Goal: Information Seeking & Learning: Learn about a topic

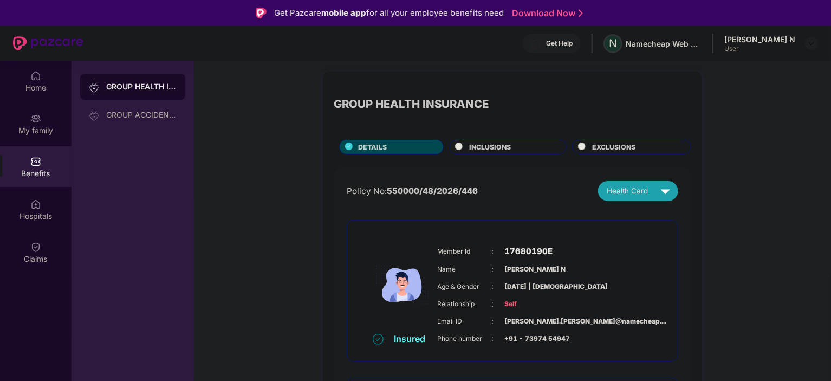
scroll to position [143, 0]
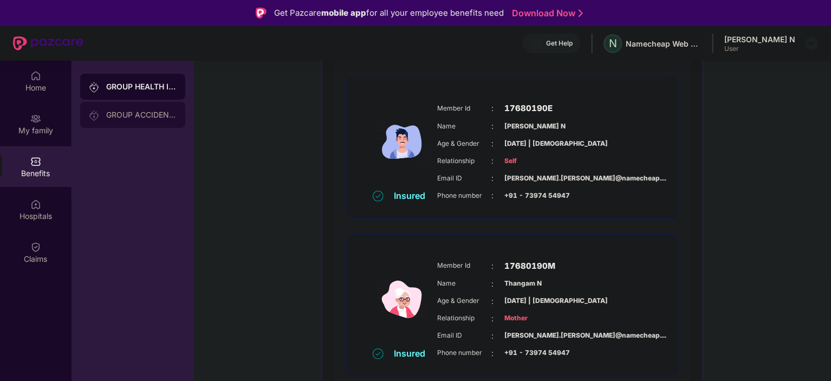
click at [121, 122] on div "GROUP ACCIDENTAL INSURANCE" at bounding box center [132, 115] width 105 height 26
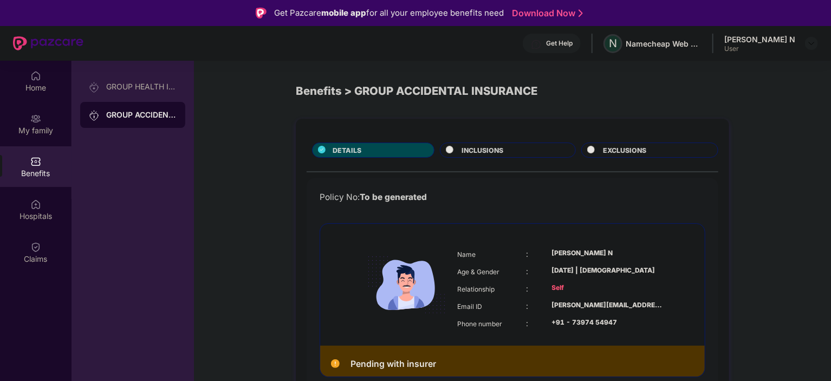
scroll to position [2, 0]
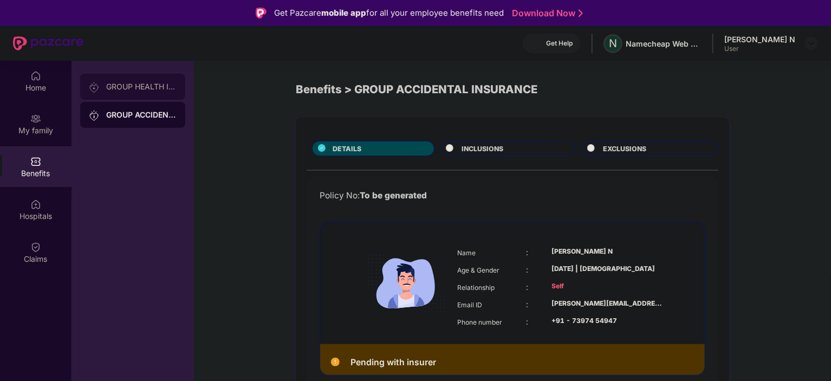
click at [156, 89] on div "GROUP HEALTH INSURANCE" at bounding box center [141, 86] width 70 height 9
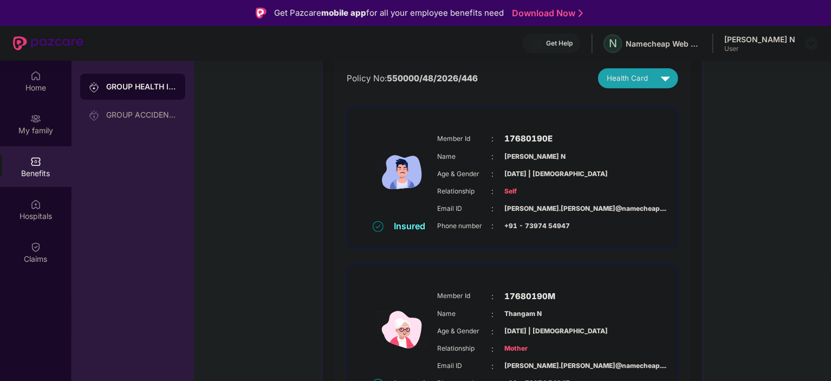
scroll to position [109, 0]
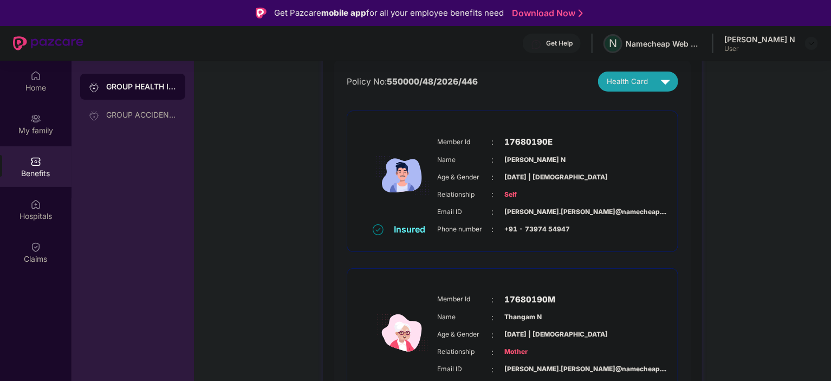
click at [321, 230] on div "GROUP HEALTH INSURANCE DETAILS INCLUSIONS EXCLUSIONS Policy No: 550000/48/2026/…" at bounding box center [512, 217] width 637 height 520
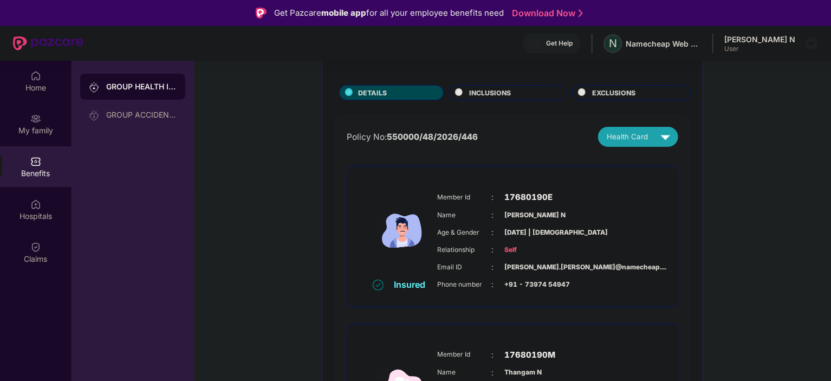
scroll to position [54, 0]
click at [631, 135] on span "Health Card" at bounding box center [627, 137] width 41 height 11
click at [671, 160] on li "[PERSON_NAME] N" at bounding box center [644, 162] width 92 height 22
click at [675, 185] on img at bounding box center [679, 184] width 8 height 8
click at [143, 112] on div "GROUP ACCIDENTAL INSURANCE" at bounding box center [141, 114] width 70 height 9
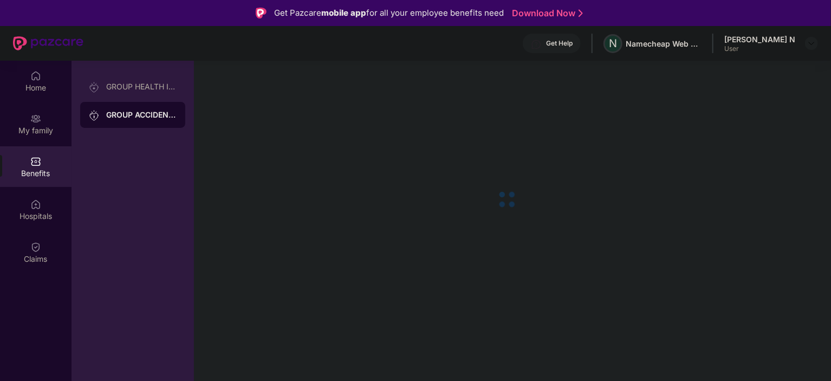
scroll to position [0, 0]
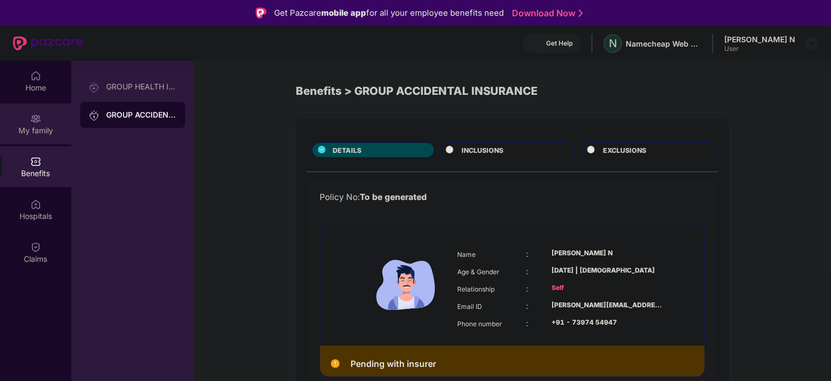
click at [45, 113] on div "My family" at bounding box center [35, 123] width 71 height 41
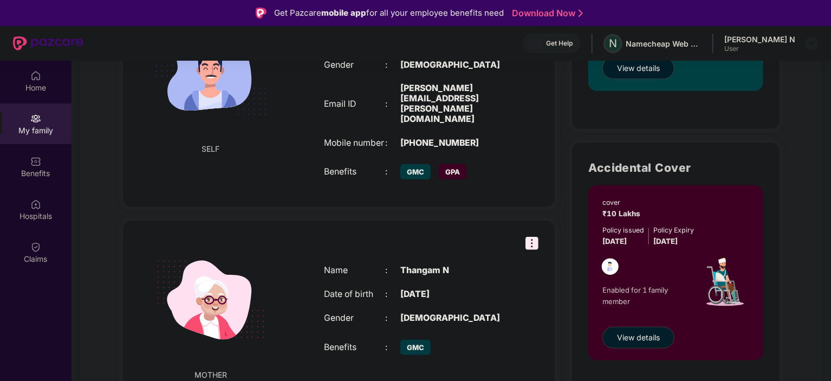
scroll to position [264, 0]
click at [535, 237] on img at bounding box center [531, 243] width 13 height 13
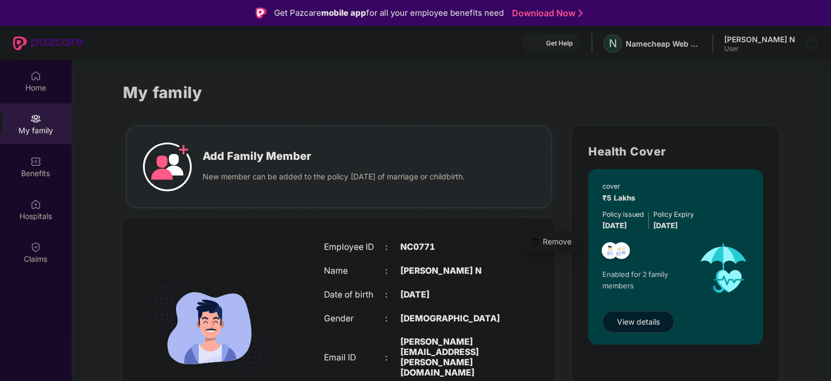
scroll to position [10, 0]
click at [34, 70] on img at bounding box center [35, 75] width 11 height 11
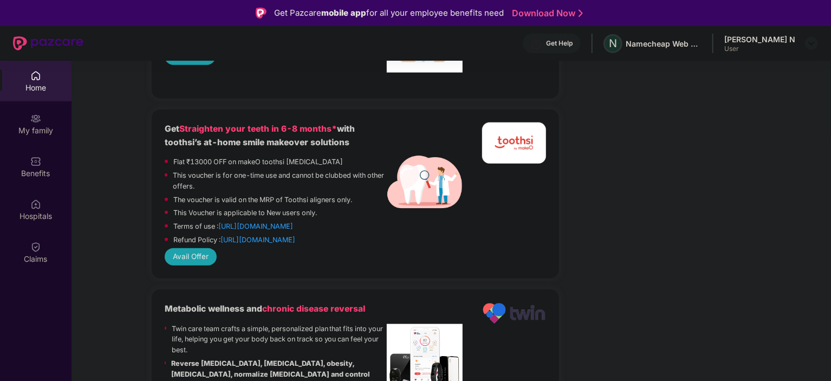
scroll to position [61, 0]
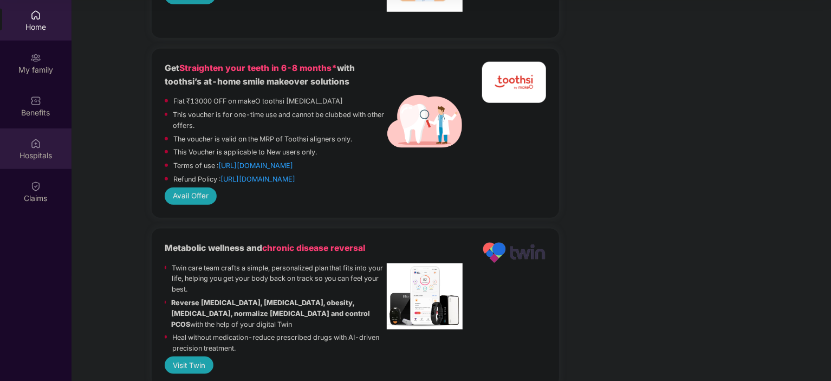
click at [29, 150] on div "Hospitals" at bounding box center [35, 155] width 71 height 11
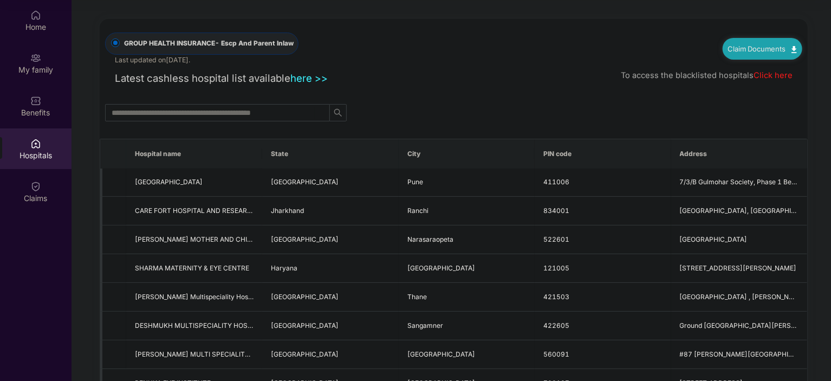
click at [439, 110] on div at bounding box center [454, 112] width 708 height 17
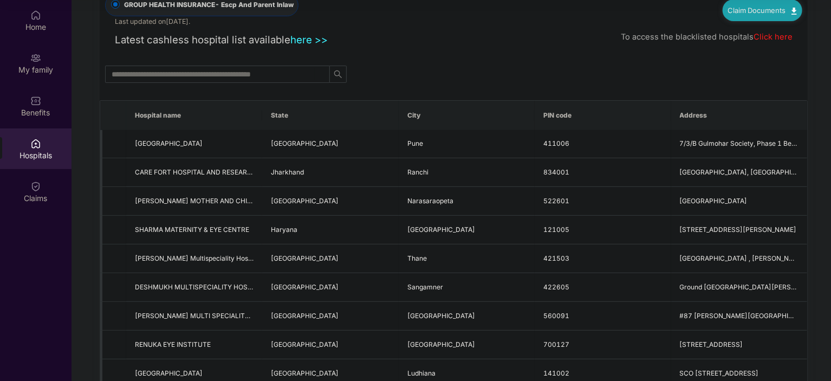
scroll to position [39, 0]
click at [785, 14] on div "Claim Documents" at bounding box center [762, 10] width 80 height 22
click at [787, 12] on link "Claim Documents" at bounding box center [762, 9] width 69 height 9
click at [792, 25] on link "Claim Form" at bounding box center [766, 28] width 70 height 23
click at [792, 9] on img at bounding box center [793, 10] width 5 height 7
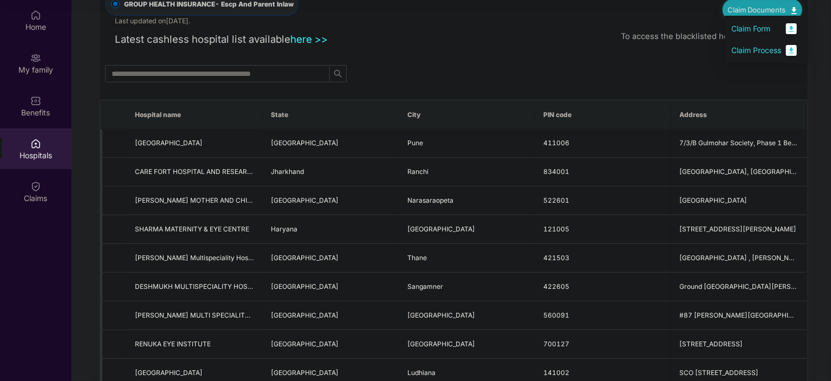
click at [793, 49] on link "Claim Process" at bounding box center [766, 50] width 70 height 23
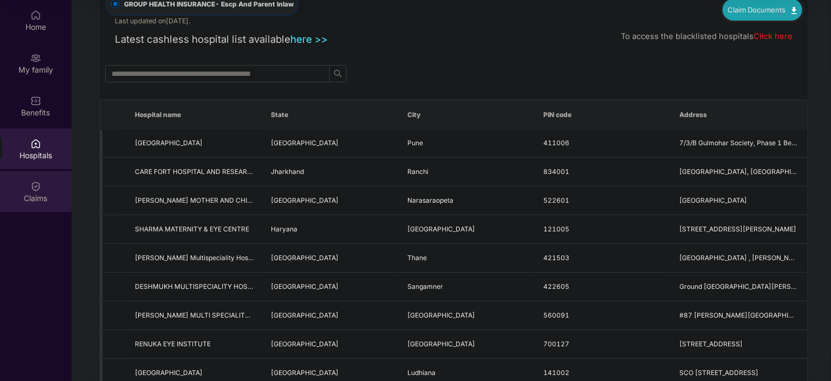
click at [29, 201] on div "Claims" at bounding box center [35, 198] width 71 height 11
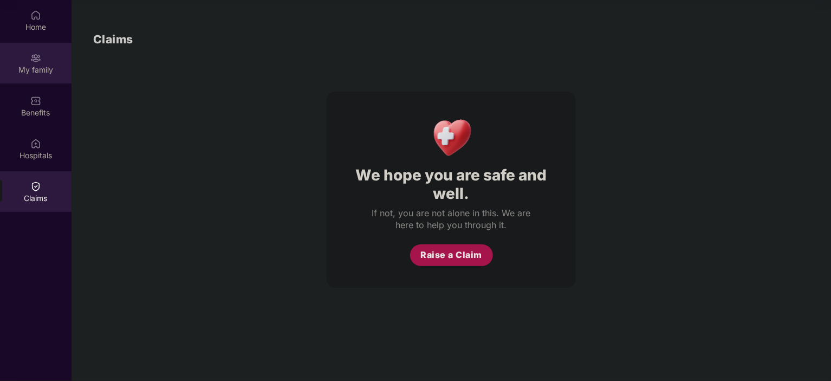
click at [40, 73] on div "My family" at bounding box center [35, 69] width 71 height 11
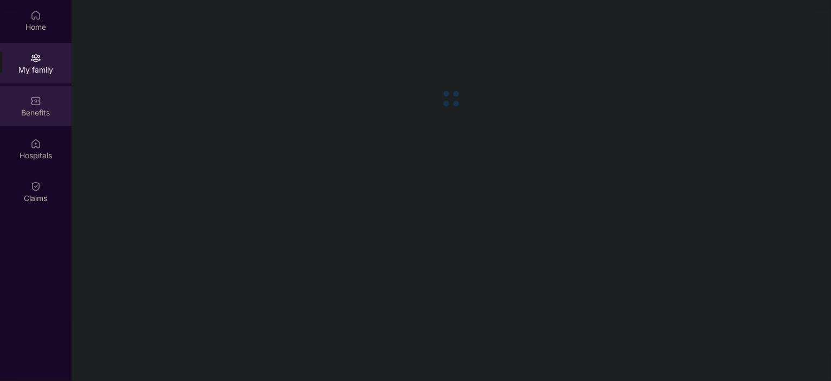
click at [37, 98] on img at bounding box center [35, 100] width 11 height 11
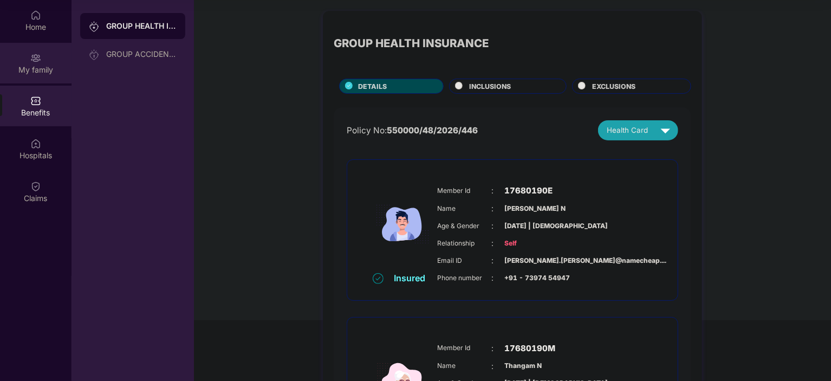
click at [50, 64] on div "My family" at bounding box center [35, 69] width 71 height 11
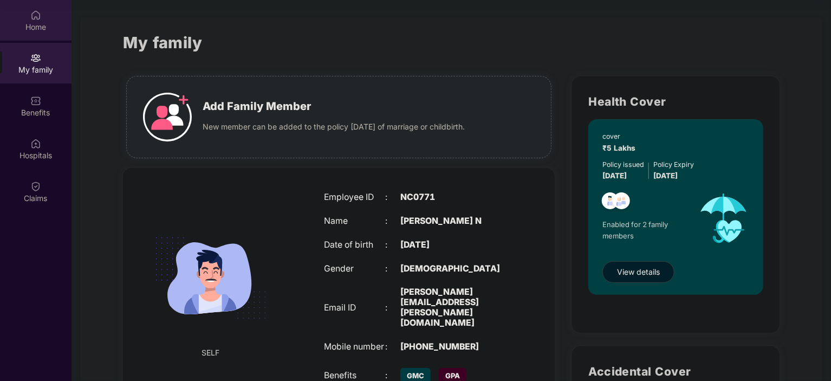
click at [36, 25] on div "Home" at bounding box center [35, 27] width 71 height 11
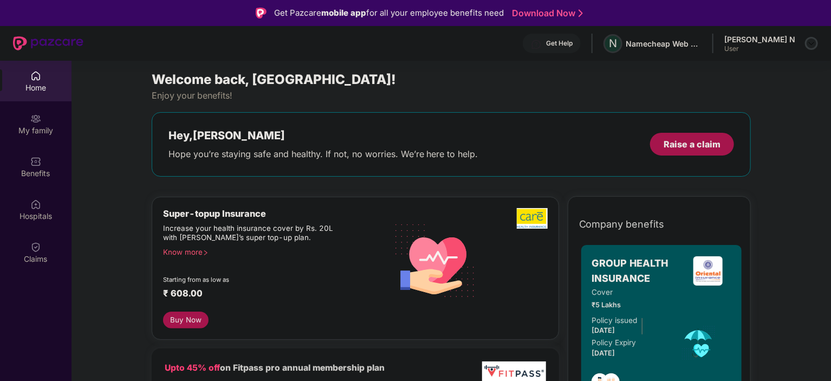
click at [811, 47] on img at bounding box center [811, 43] width 9 height 9
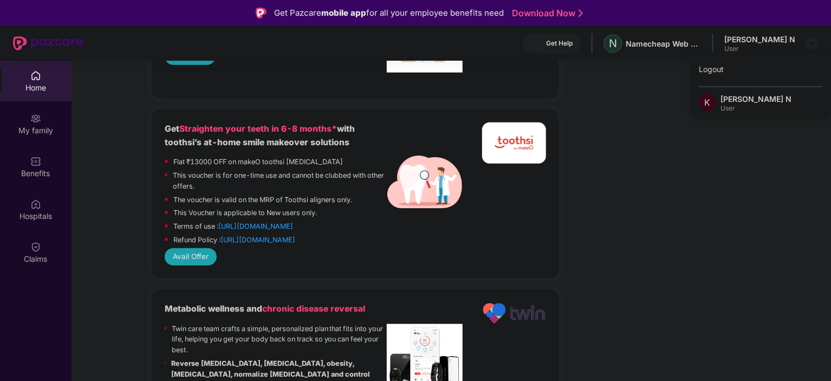
scroll to position [61, 0]
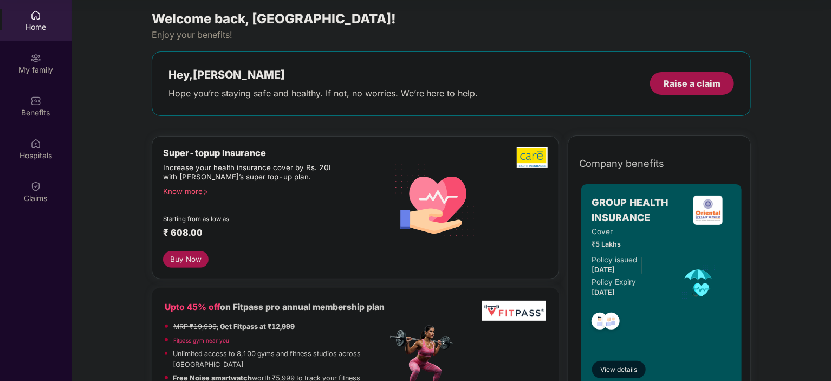
scroll to position [0, 0]
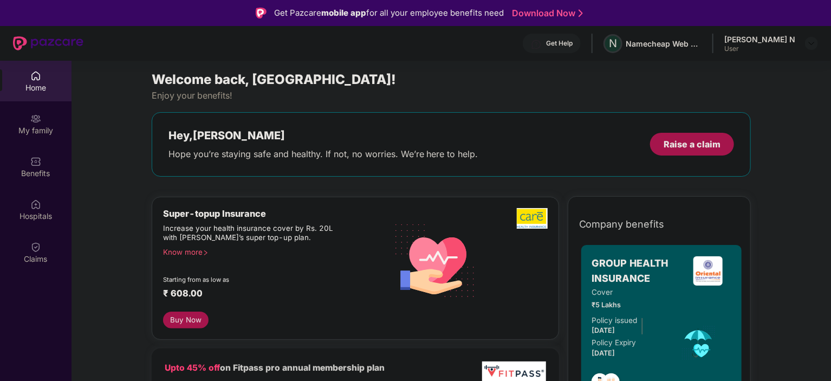
click at [761, 43] on div "[PERSON_NAME] N" at bounding box center [759, 39] width 71 height 10
click at [809, 41] on img at bounding box center [811, 43] width 9 height 9
click at [745, 71] on div "Logout" at bounding box center [760, 68] width 141 height 21
